Goal: Find contact information: Find contact information

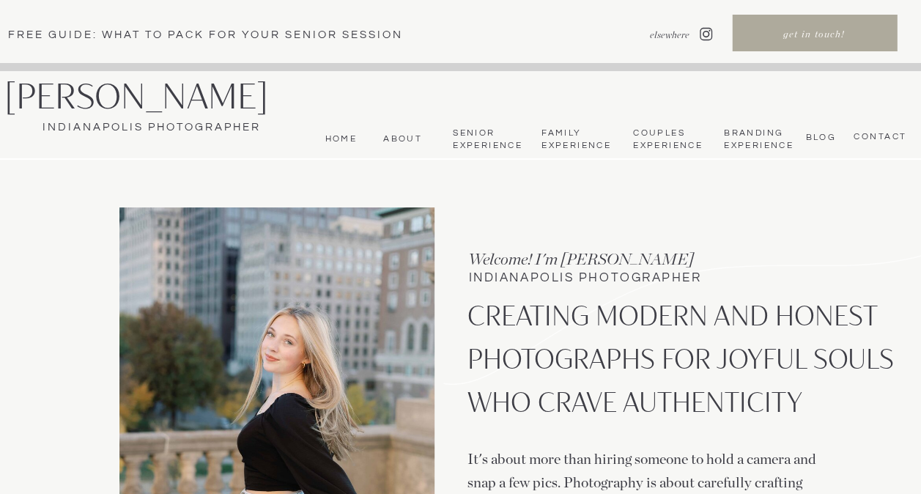
click at [862, 141] on nav "CONTACT" at bounding box center [877, 137] width 57 height 12
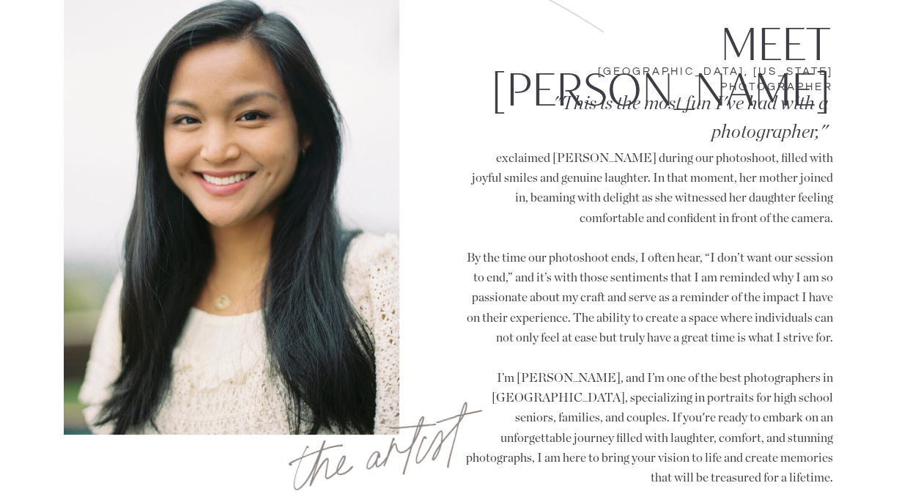
scroll to position [1017, 0]
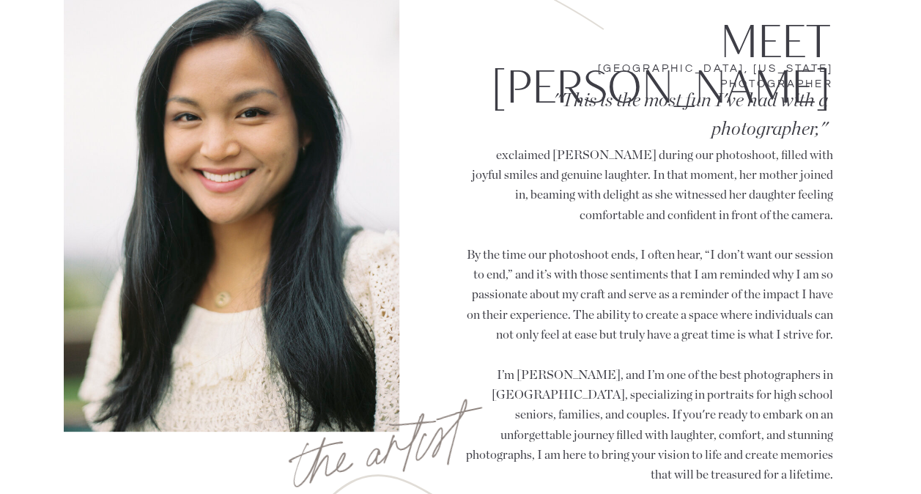
click at [565, 210] on p "exclaimed Lauren during our photoshoot, filled with joyful smiles and genuine l…" at bounding box center [649, 312] width 368 height 335
click at [635, 359] on p "exclaimed Lauren during our photoshoot, filled with joyful smiles and genuine l…" at bounding box center [649, 312] width 368 height 335
click at [649, 257] on p "exclaimed Lauren during our photoshoot, filled with joyful smiles and genuine l…" at bounding box center [649, 312] width 368 height 335
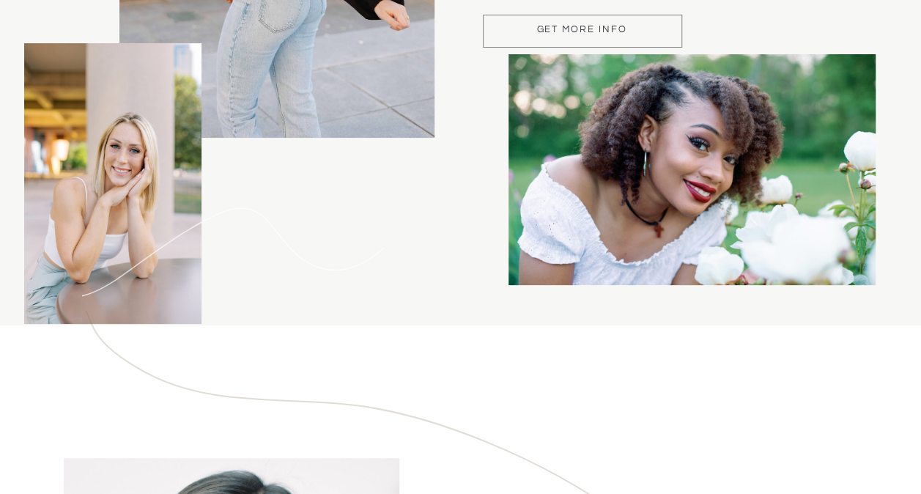
scroll to position [0, 0]
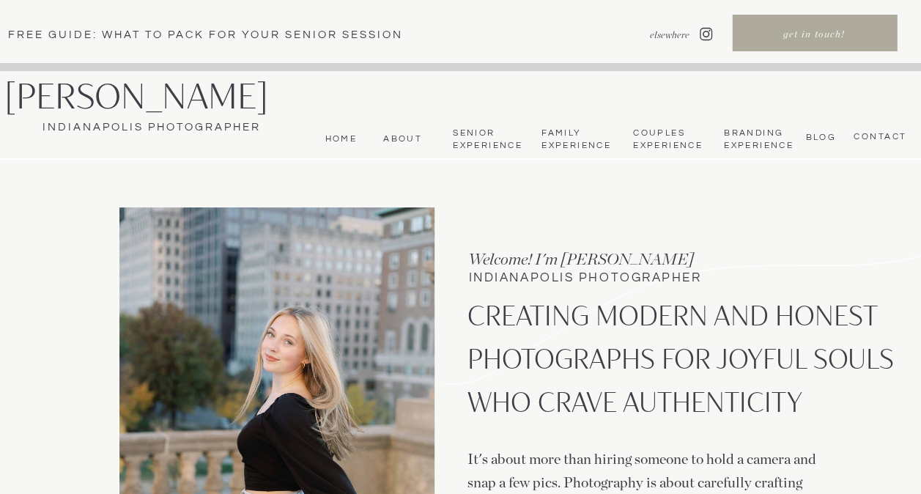
click at [482, 148] on nav "Senior Experience" at bounding box center [487, 140] width 68 height 24
